Goal: Obtain resource: Download file/media

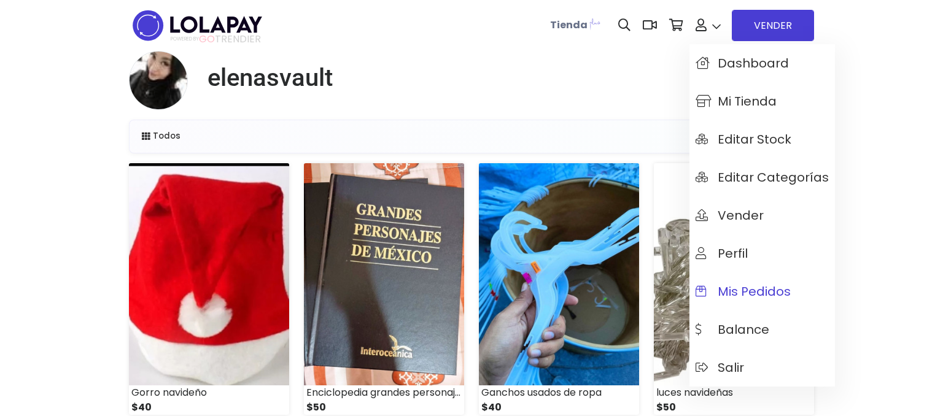
click at [745, 289] on span "Mis pedidos" at bounding box center [743, 292] width 95 height 14
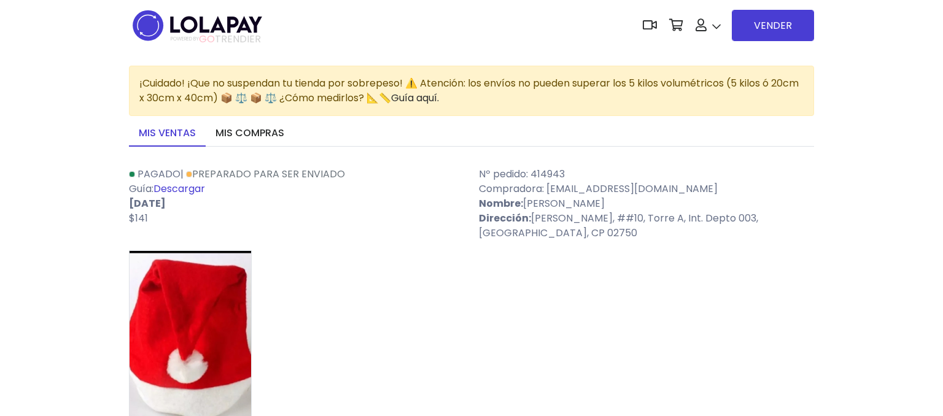
click at [205, 186] on link "Descargar" at bounding box center [180, 189] width 52 height 14
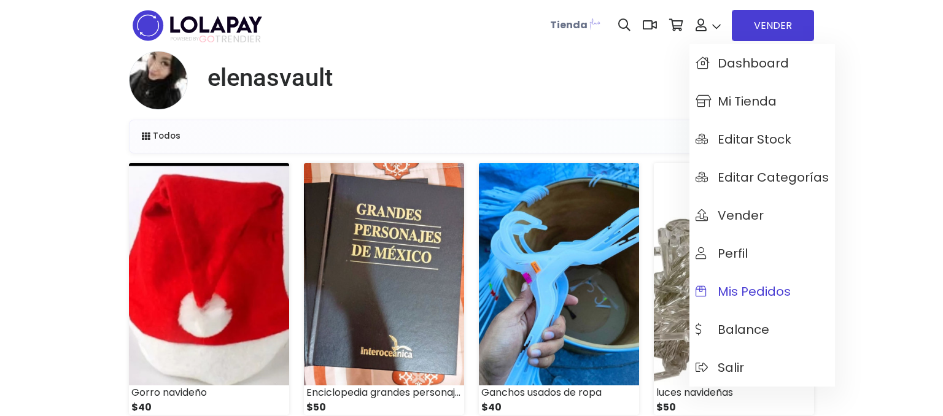
click at [750, 291] on span "Mis pedidos" at bounding box center [743, 292] width 95 height 14
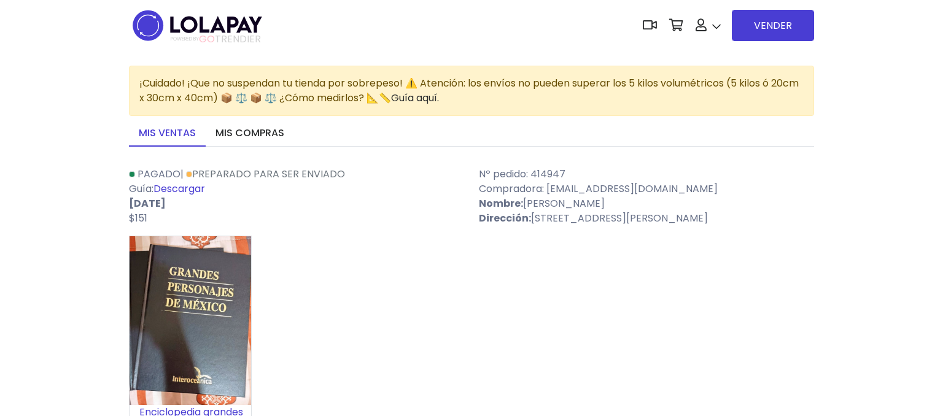
click at [200, 189] on link "Descargar" at bounding box center [180, 189] width 52 height 14
